Goal: Information Seeking & Learning: Learn about a topic

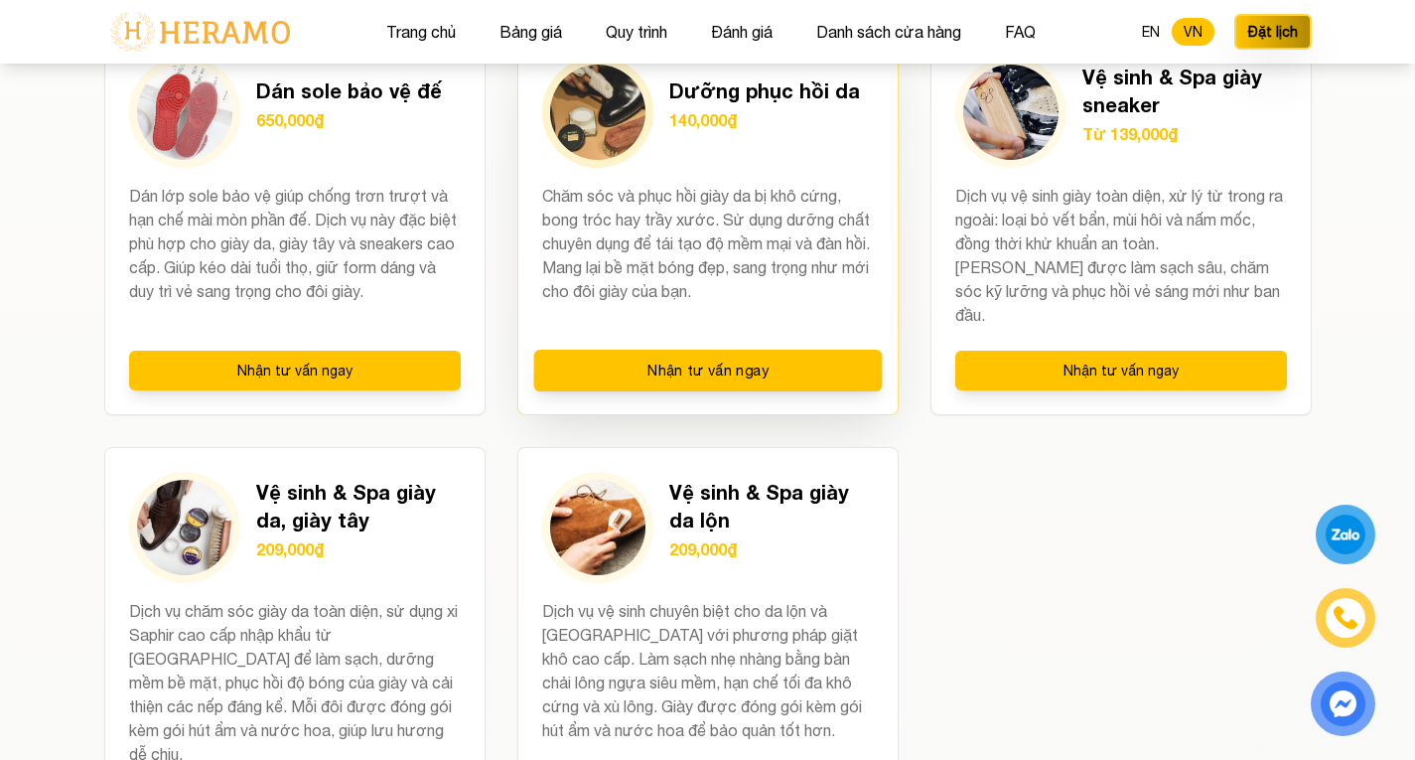
scroll to position [2681, 0]
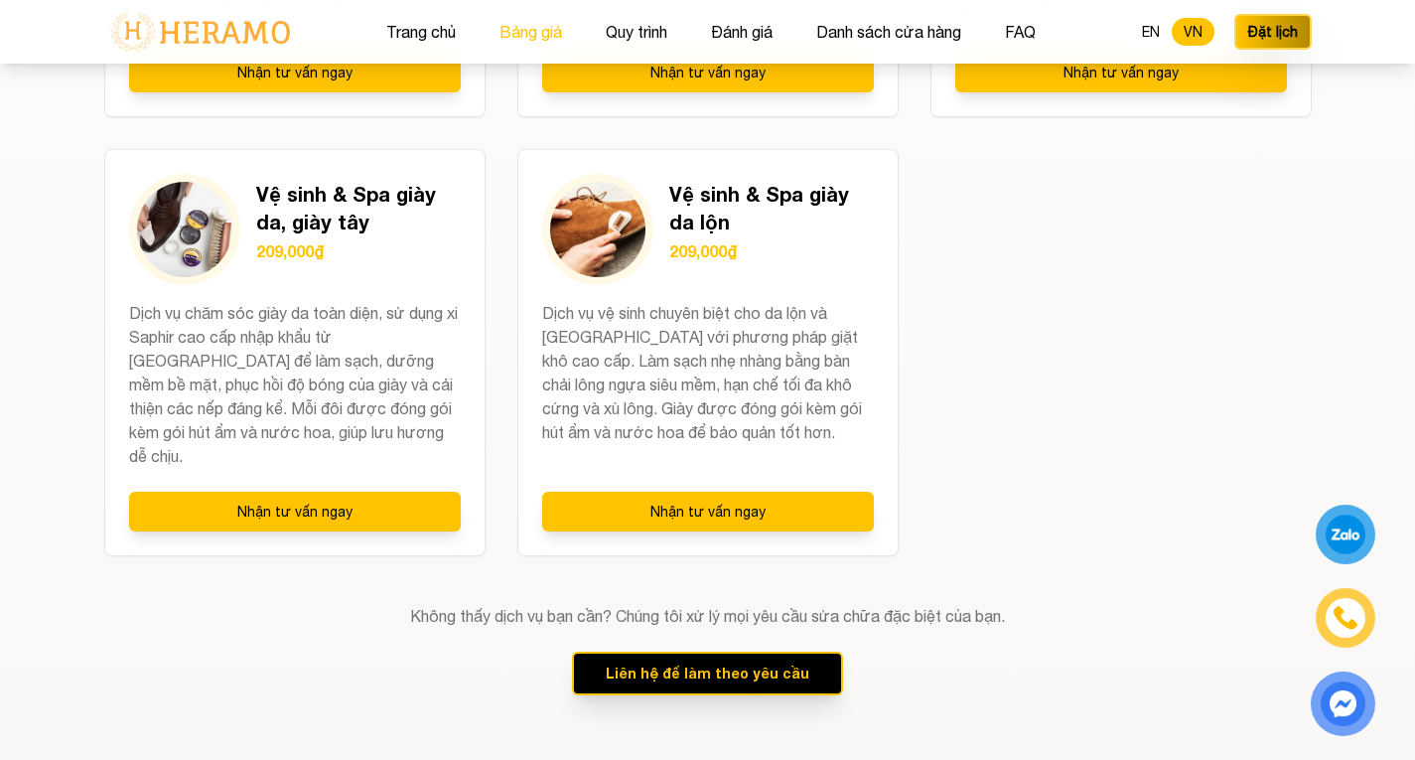
click at [520, 31] on button "Bảng giá" at bounding box center [530, 32] width 74 height 26
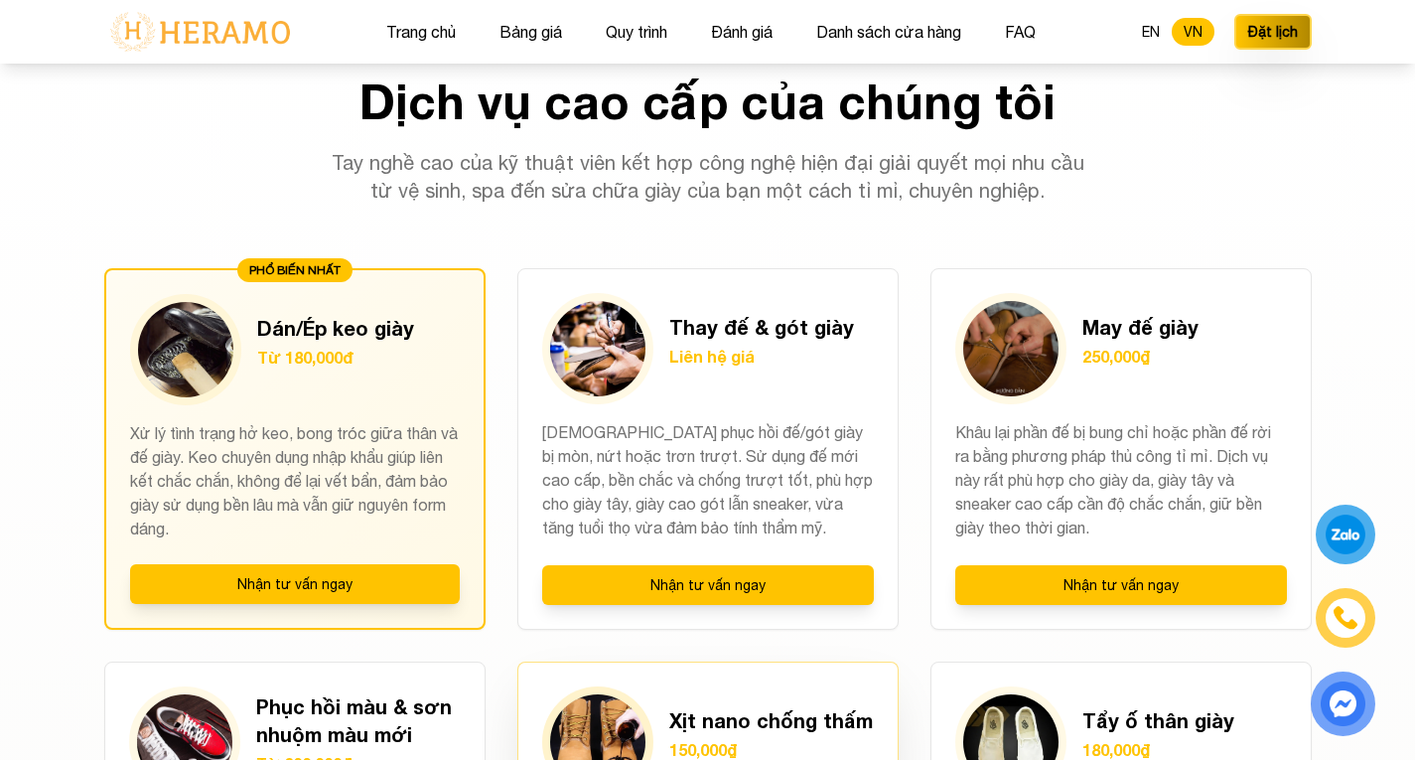
scroll to position [1336, 0]
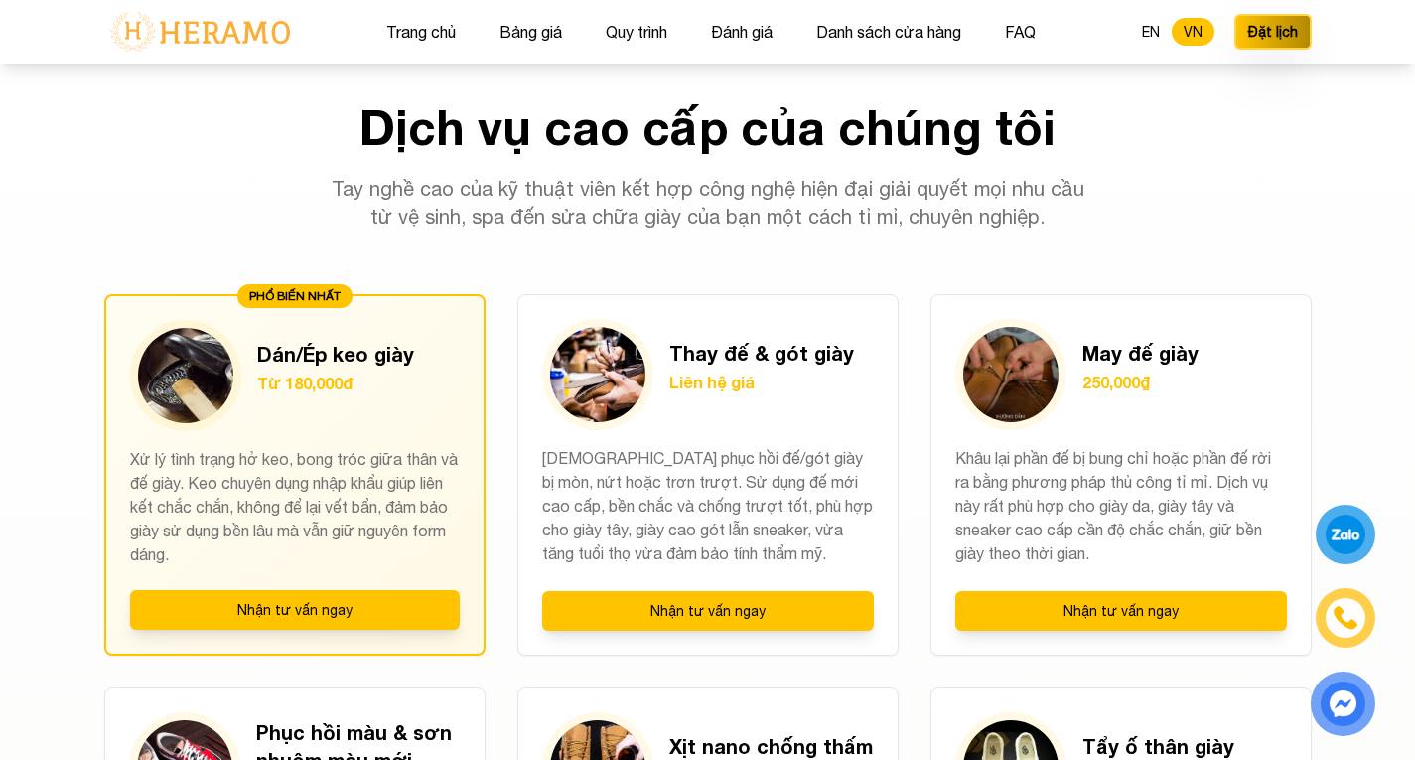
click at [539, 188] on p "Tay nghề cao của kỹ thuật viên kết hợp công nghệ hiện đại giải quyết mọi nhu cầ…" at bounding box center [708, 203] width 763 height 56
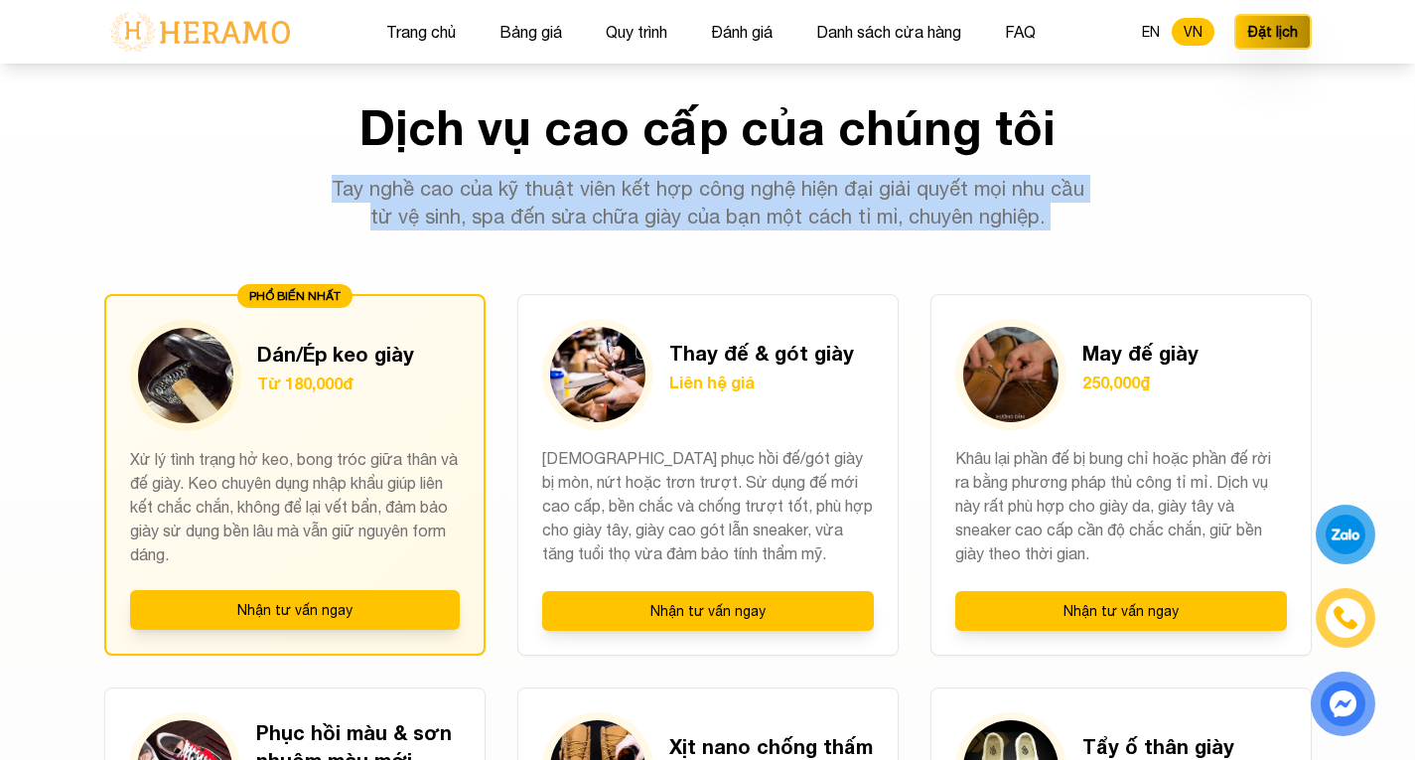
click at [539, 188] on p "Tay nghề cao của kỹ thuật viên kết hợp công nghệ hiện đại giải quyết mọi nhu cầ…" at bounding box center [708, 203] width 763 height 56
click at [561, 207] on p "Tay nghề cao của kỹ thuật viên kết hợp công nghệ hiện đại giải quyết mọi nhu cầ…" at bounding box center [708, 203] width 763 height 56
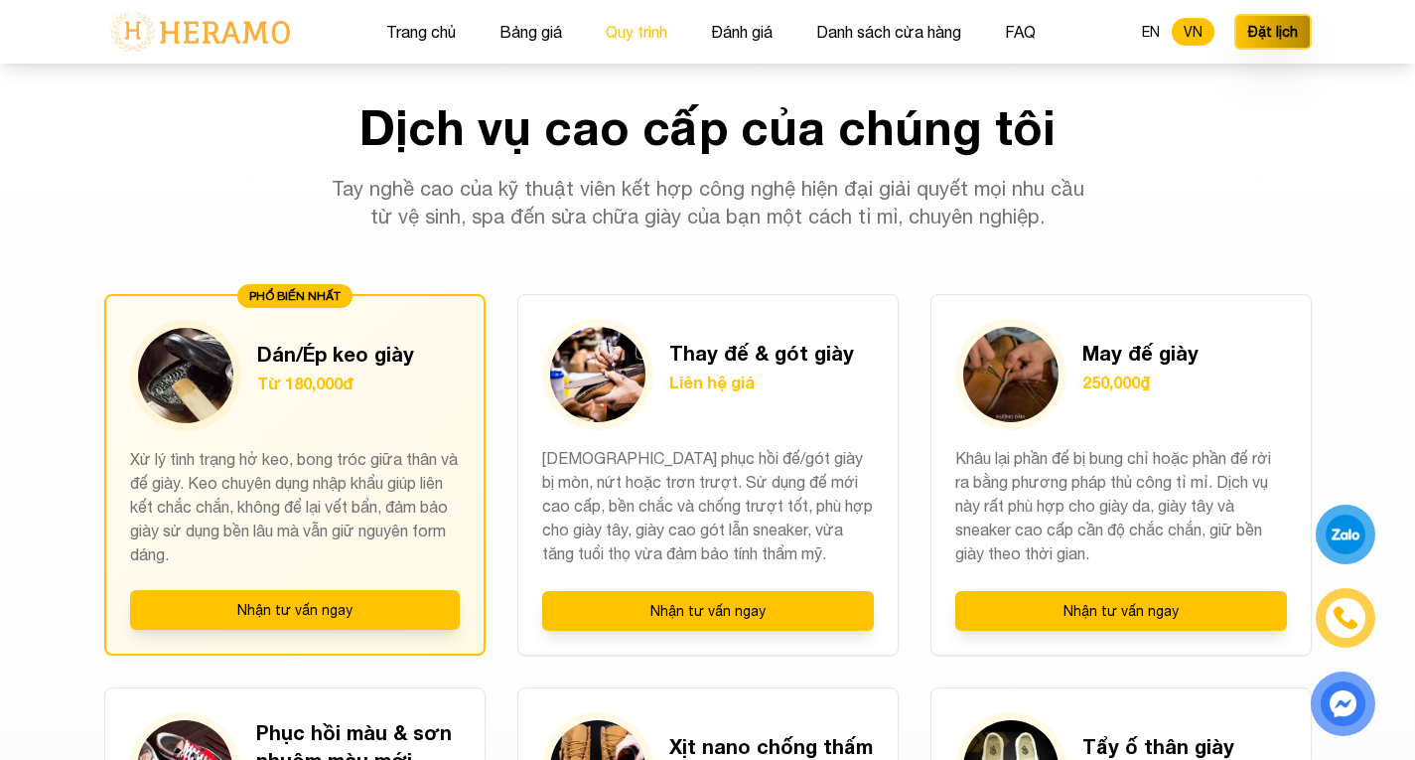
click at [621, 27] on button "Quy trình" at bounding box center [636, 32] width 73 height 26
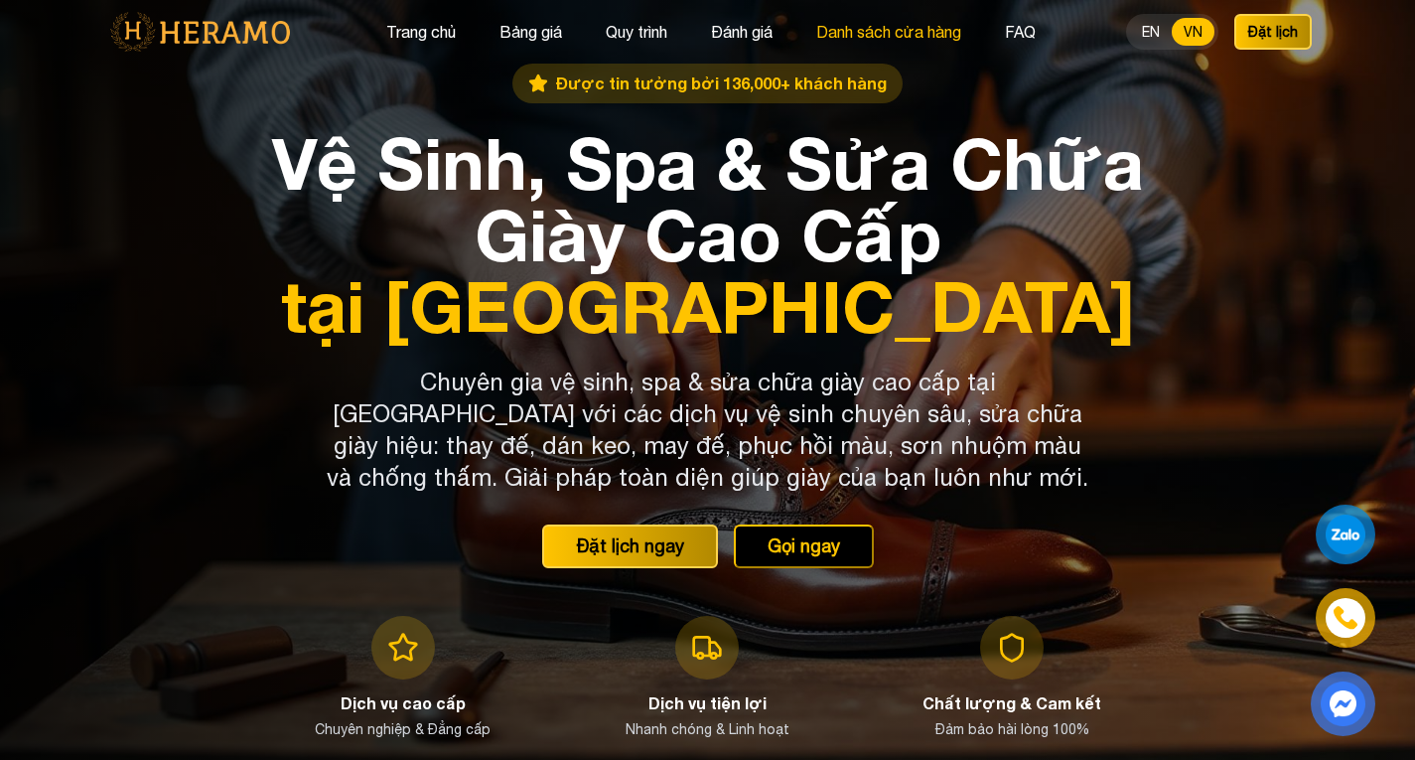
click at [892, 24] on button "Danh sách cửa hàng" at bounding box center [888, 32] width 157 height 26
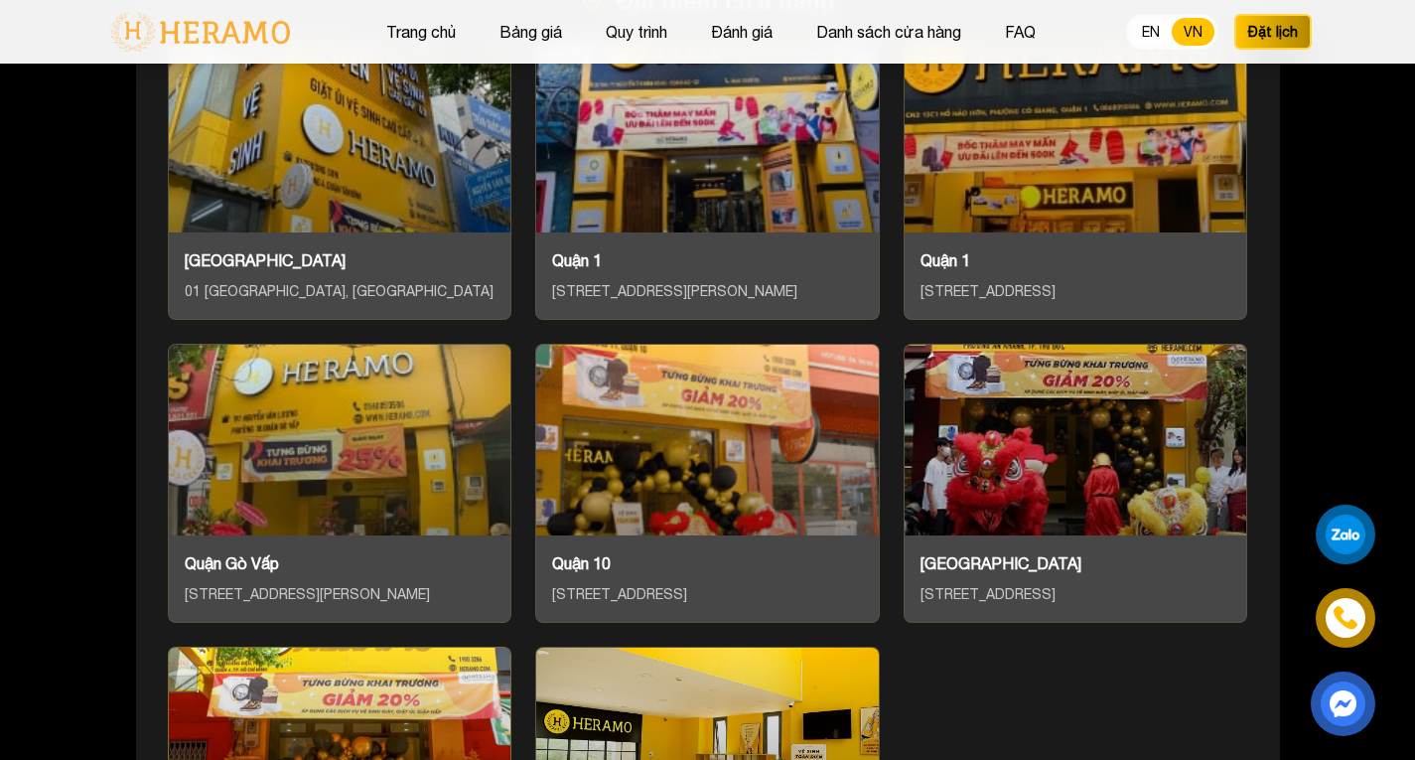
scroll to position [8337, 0]
